Goal: Transaction & Acquisition: Book appointment/travel/reservation

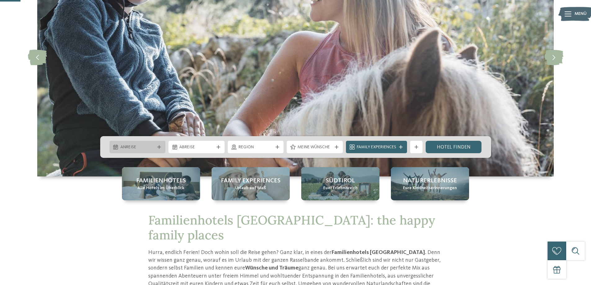
click at [160, 151] on div "Anreise" at bounding box center [137, 147] width 56 height 12
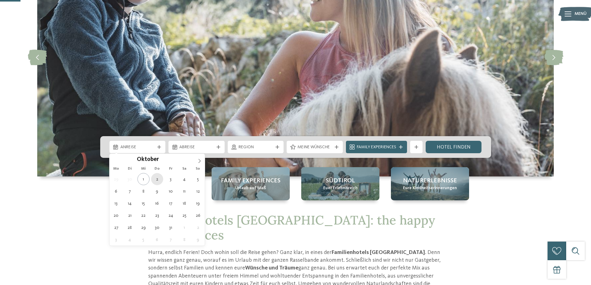
type div "02.10.2025"
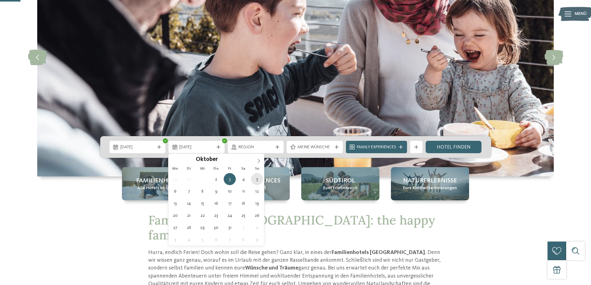
type div "05.10.2025"
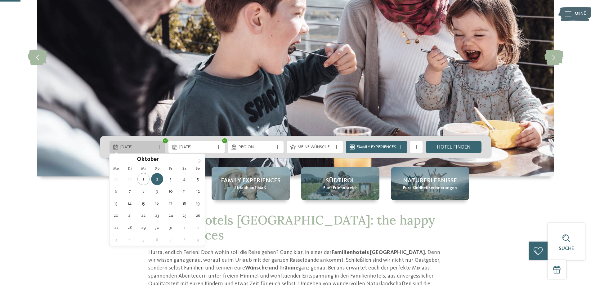
click at [144, 143] on div "02.10.2025" at bounding box center [137, 147] width 56 height 12
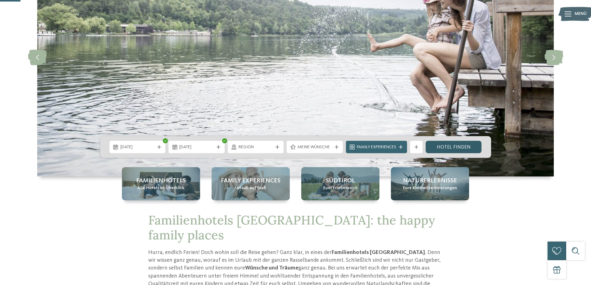
click at [440, 146] on link "Hotel finden" at bounding box center [453, 147] width 56 height 12
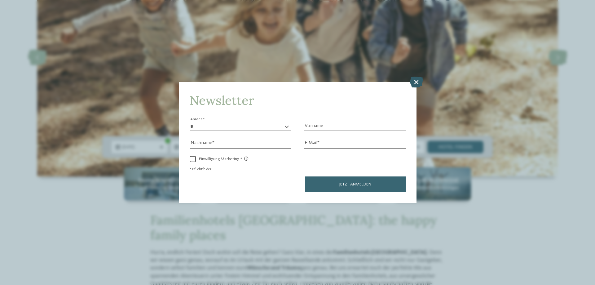
click at [415, 82] on icon at bounding box center [416, 82] width 13 height 11
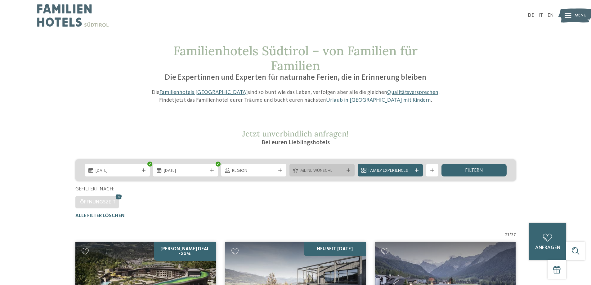
click at [336, 175] on div "Meine Wünsche" at bounding box center [321, 170] width 65 height 12
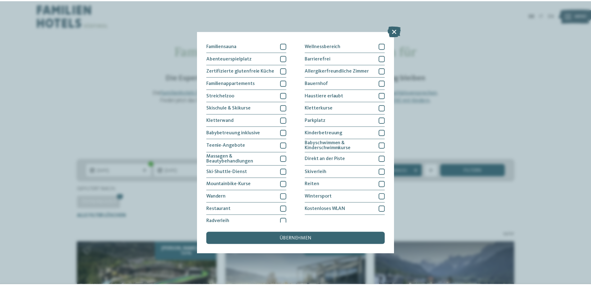
scroll to position [40, 0]
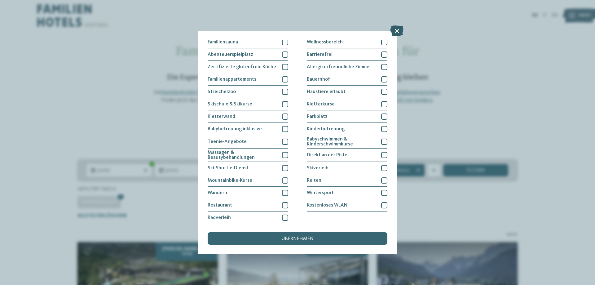
click at [399, 30] on icon at bounding box center [396, 30] width 13 height 11
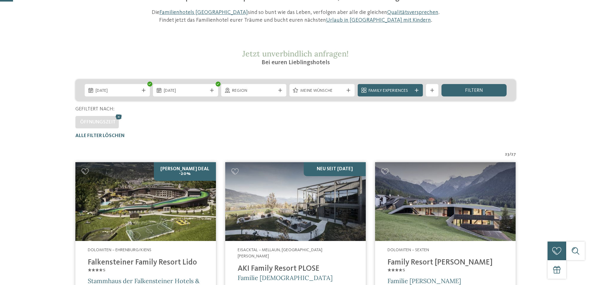
scroll to position [93, 0]
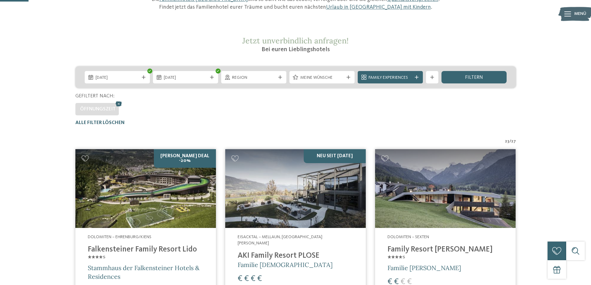
click at [401, 71] on div "02.10.2025 05.10.2025" at bounding box center [295, 77] width 440 height 22
click at [400, 76] on span "Family Experiences" at bounding box center [389, 78] width 43 height 6
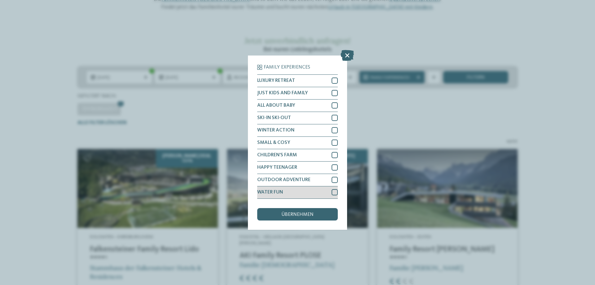
click at [334, 193] on div at bounding box center [335, 192] width 6 height 6
click at [308, 214] on span "übernehmen" at bounding box center [297, 214] width 32 height 5
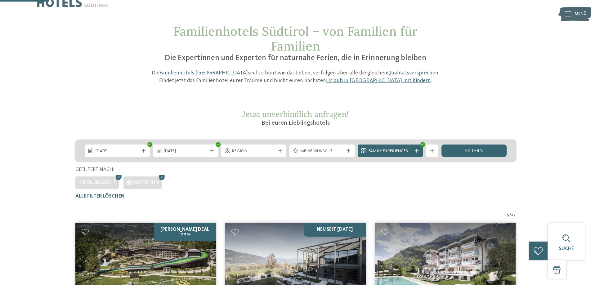
scroll to position [0, 0]
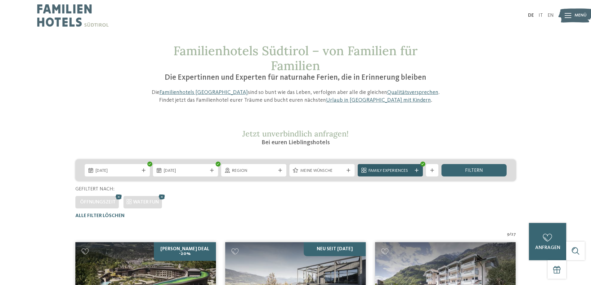
click at [410, 168] on span "Family Experiences" at bounding box center [389, 171] width 43 height 6
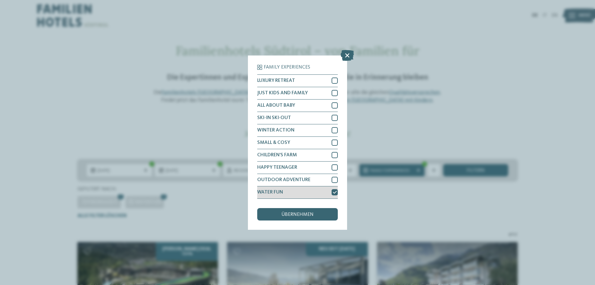
click at [337, 193] on div at bounding box center [335, 192] width 6 height 6
click at [336, 93] on div at bounding box center [335, 93] width 6 height 6
click at [296, 215] on span "übernehmen" at bounding box center [297, 214] width 32 height 5
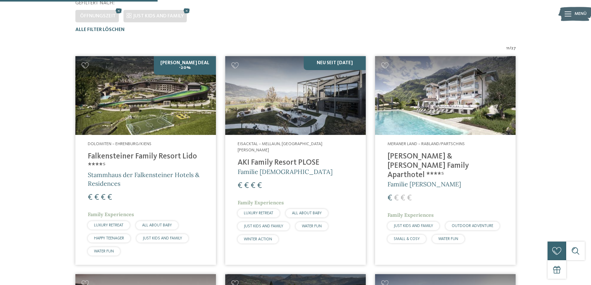
scroll to position [172, 0]
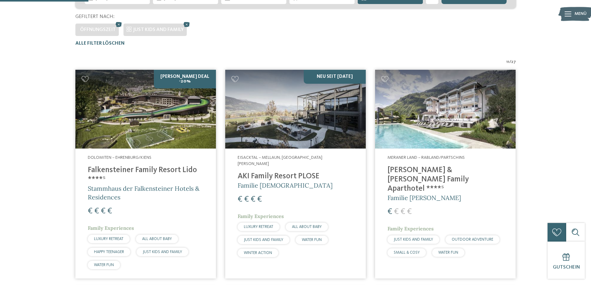
click at [183, 125] on img at bounding box center [145, 109] width 140 height 79
click at [148, 142] on img at bounding box center [145, 109] width 140 height 79
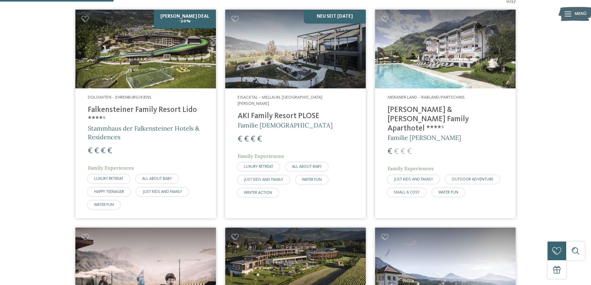
scroll to position [234, 0]
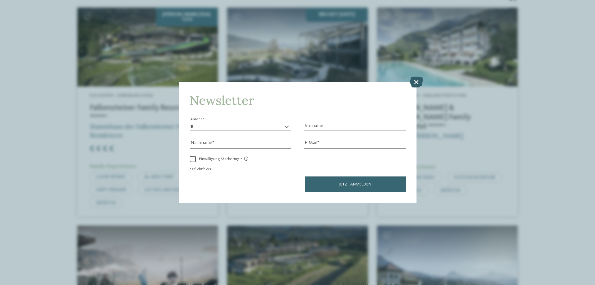
click at [418, 83] on icon at bounding box center [416, 82] width 13 height 11
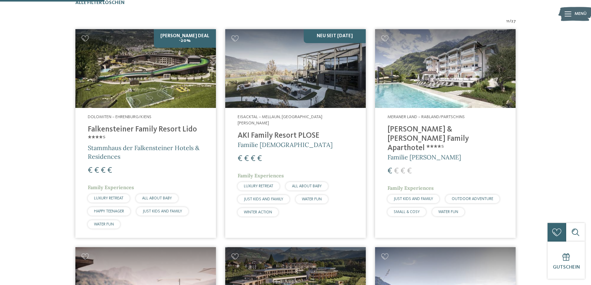
scroll to position [203, 0]
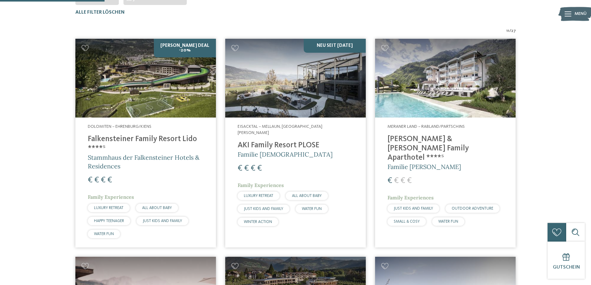
click at [252, 164] on span "€" at bounding box center [252, 168] width 5 height 8
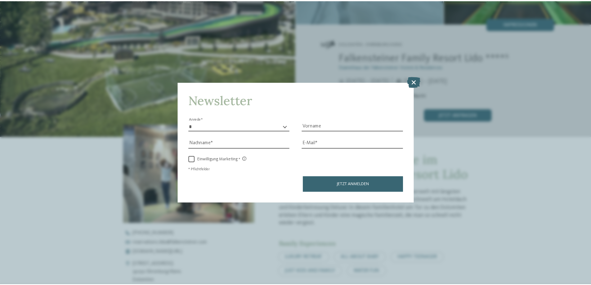
scroll to position [124, 0]
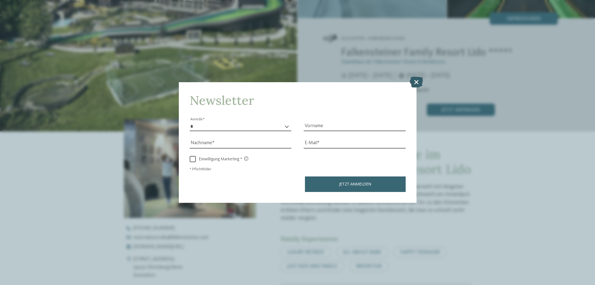
click at [418, 83] on icon at bounding box center [416, 82] width 13 height 11
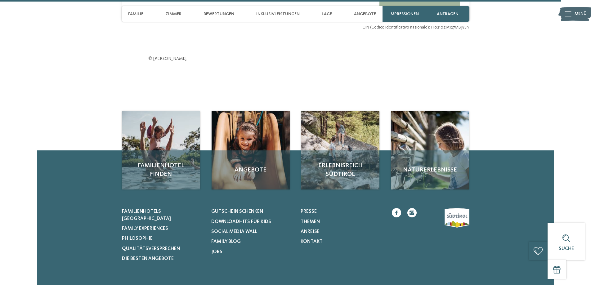
scroll to position [2046, 0]
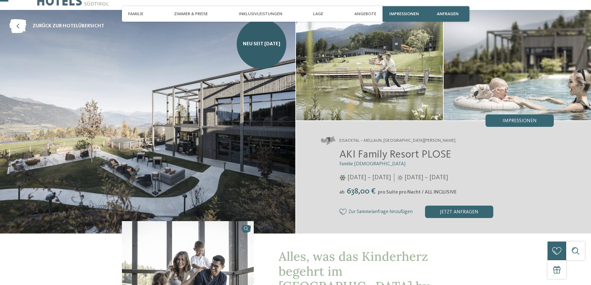
scroll to position [31, 0]
